Goal: Task Accomplishment & Management: Manage account settings

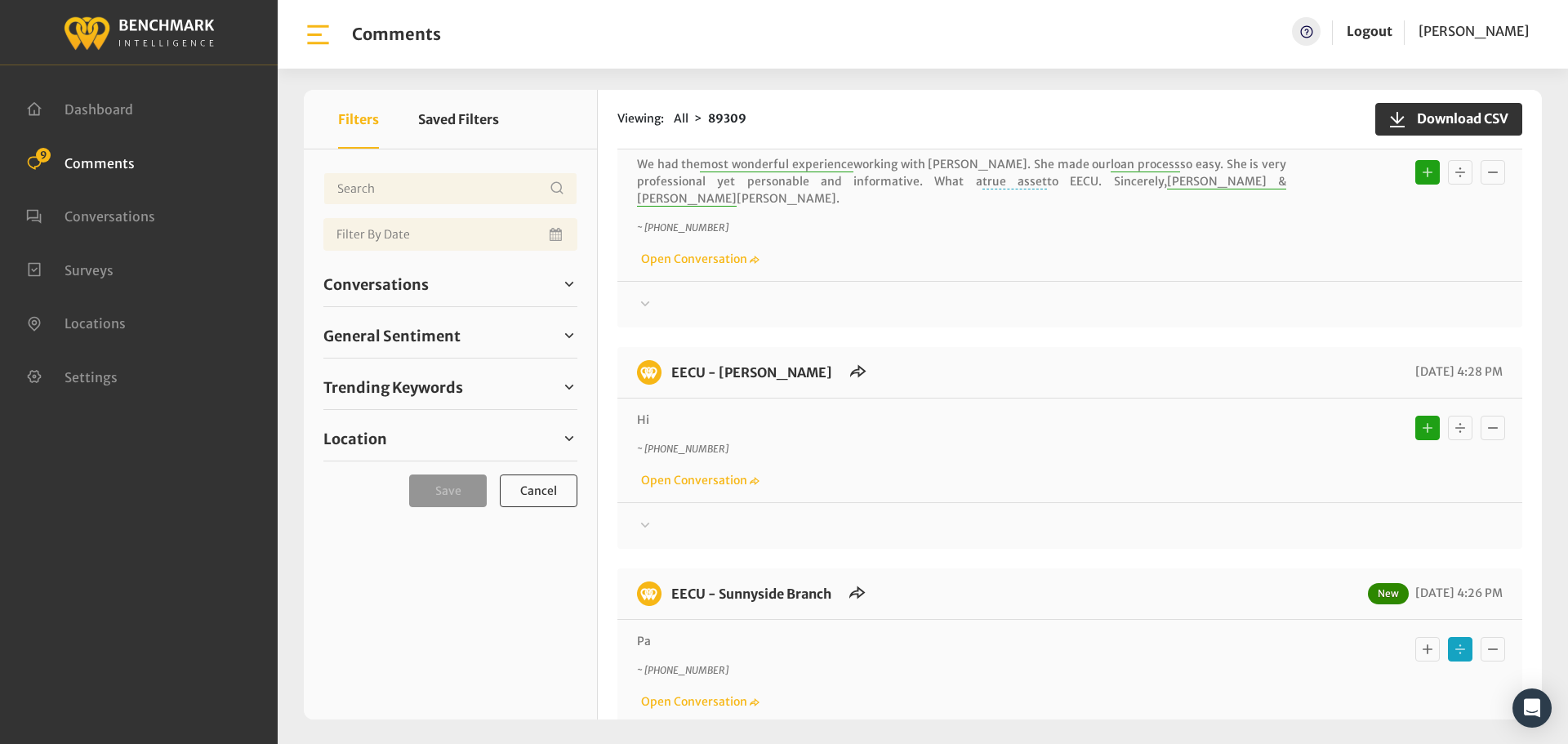
scroll to position [245, 0]
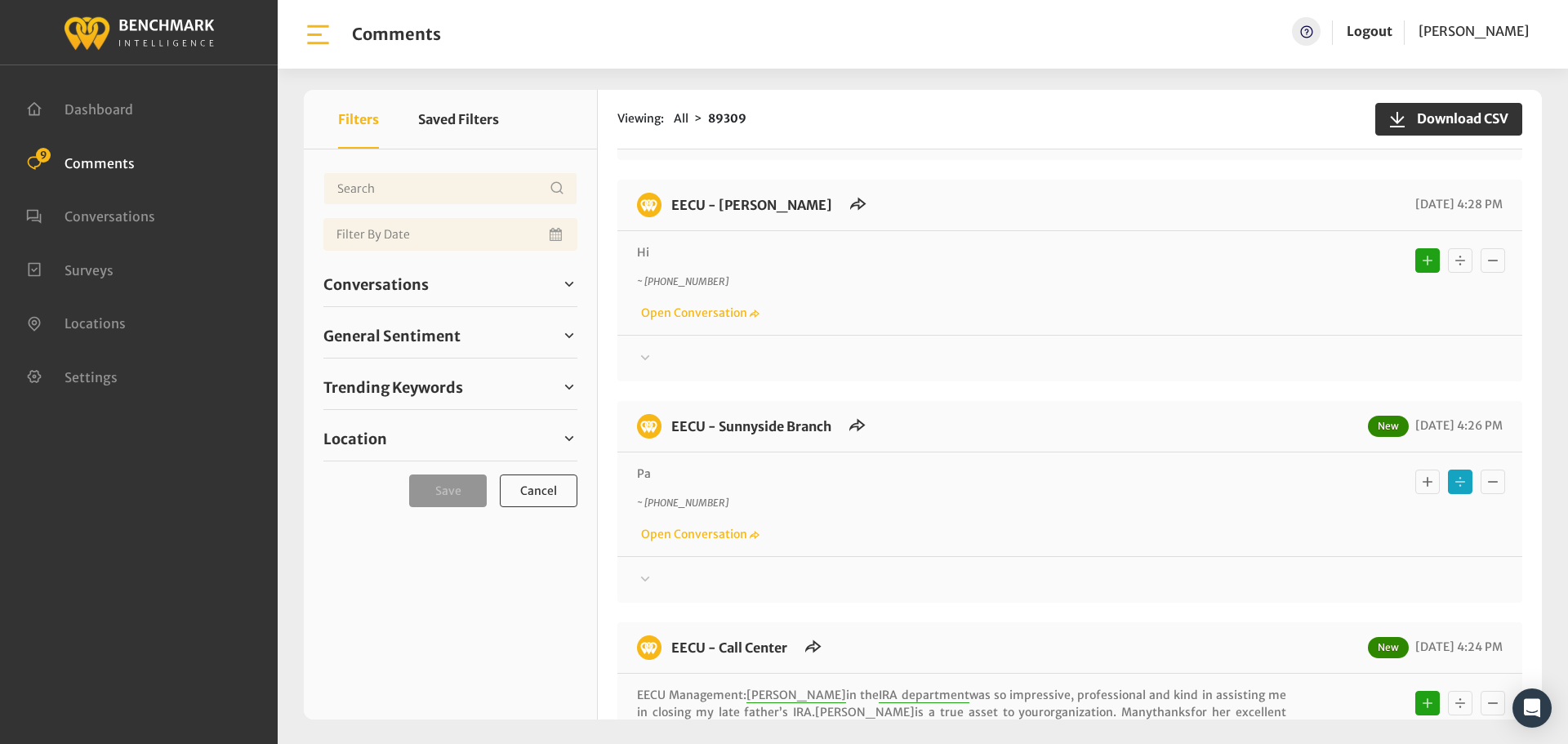
click at [661, 570] on div at bounding box center [1069, 580] width 865 height 20
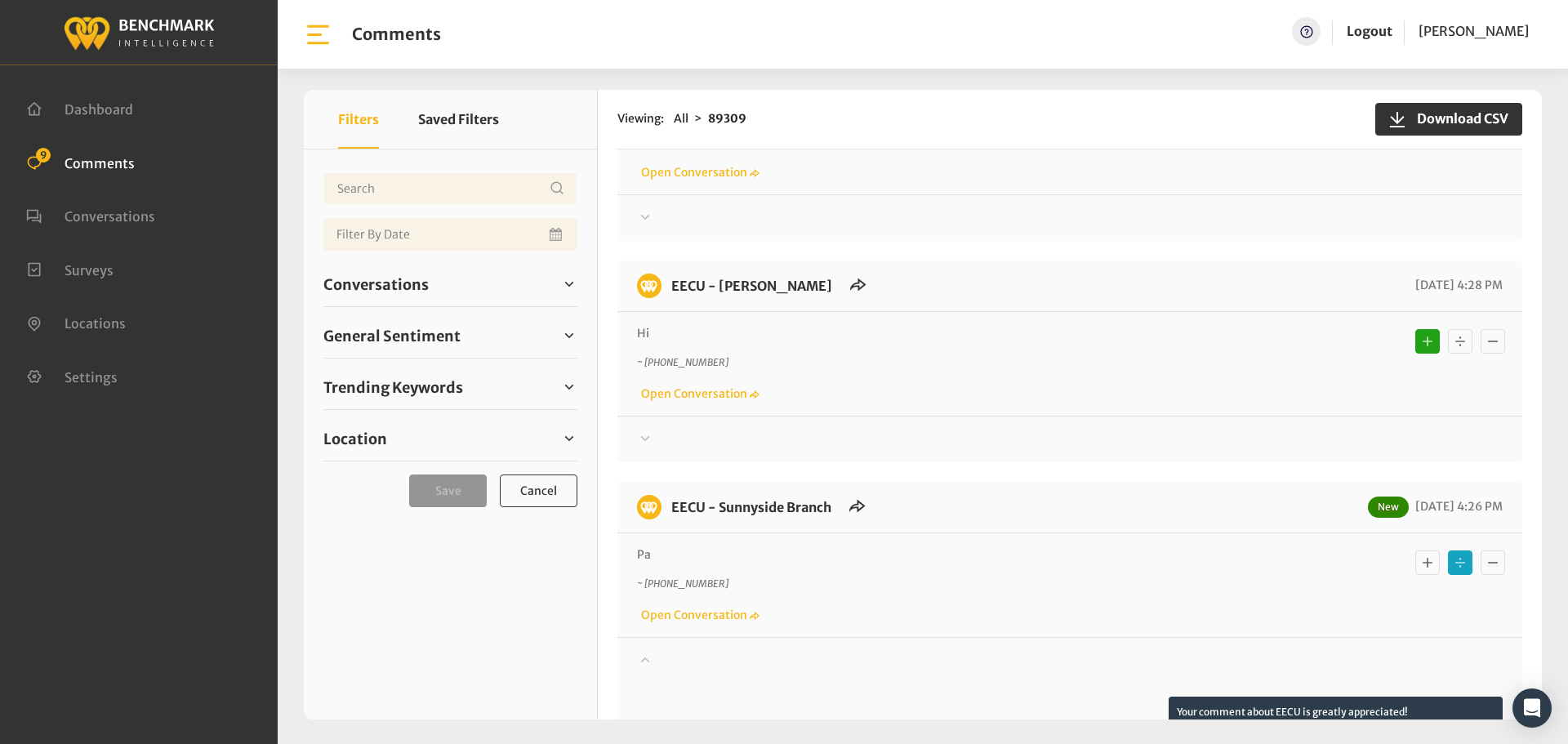
scroll to position [164, 0]
click at [356, 289] on span "Conversations" at bounding box center [376, 284] width 105 height 22
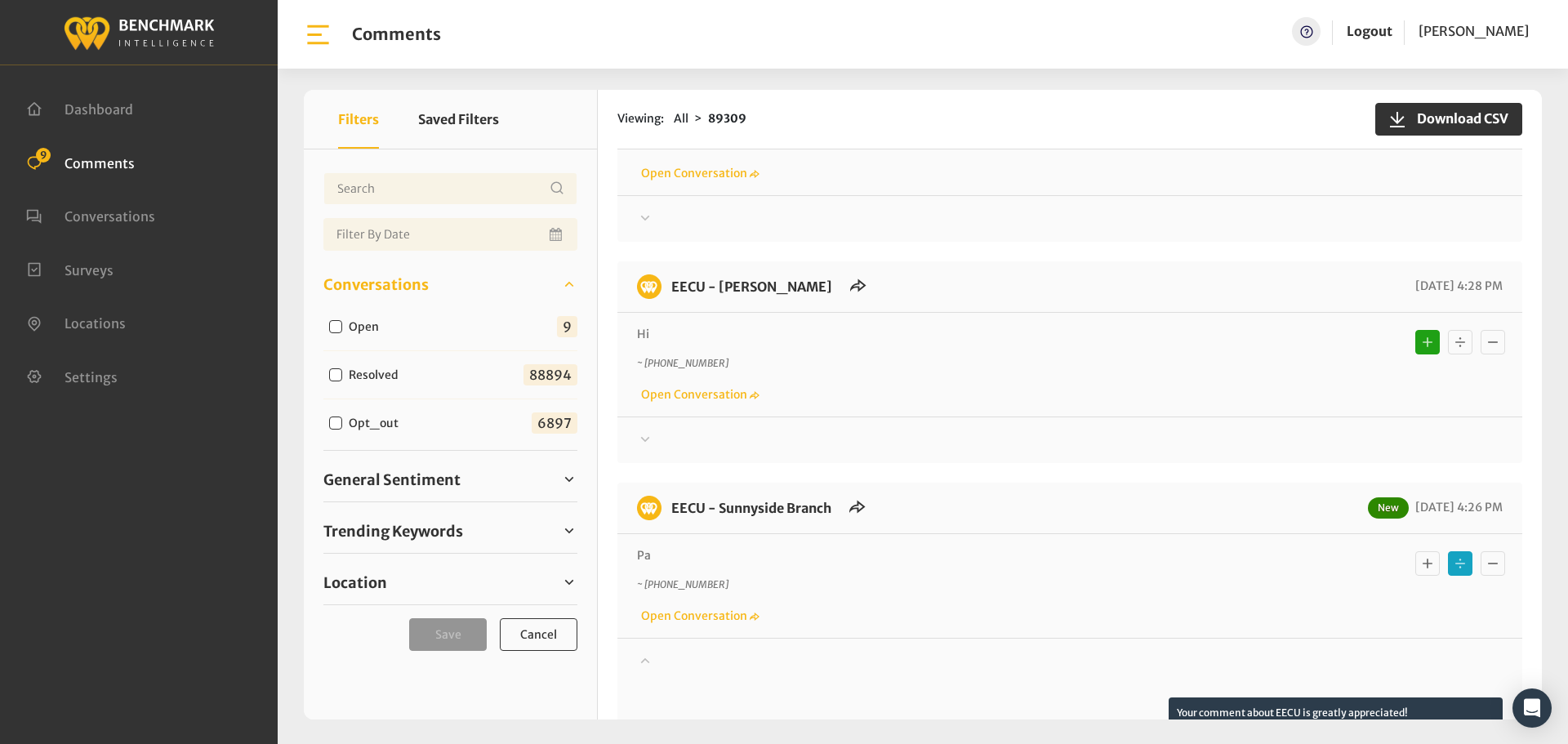
click at [334, 326] on input "Open" at bounding box center [335, 326] width 13 height 13
checkbox input "true"
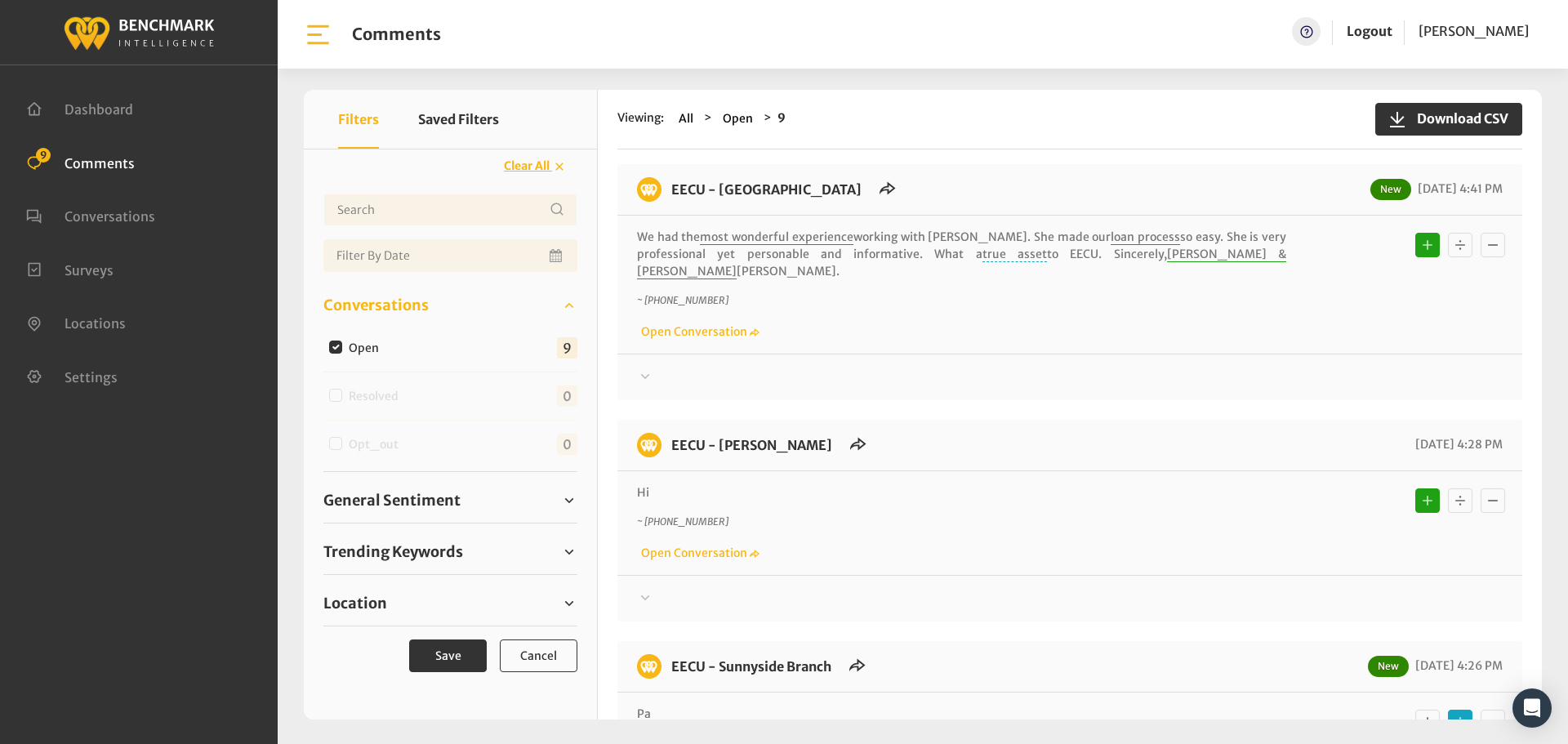
scroll to position [0, 0]
